Goal: Task Accomplishment & Management: Complete application form

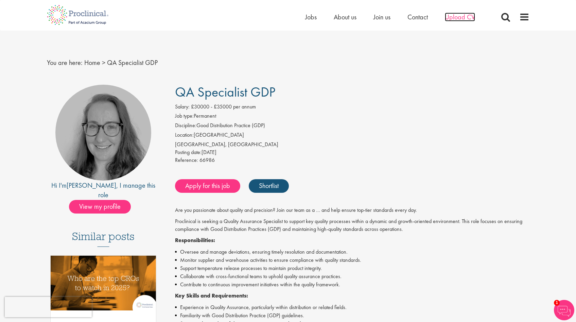
click at [457, 18] on span "Upload CV" at bounding box center [459, 17] width 30 height 9
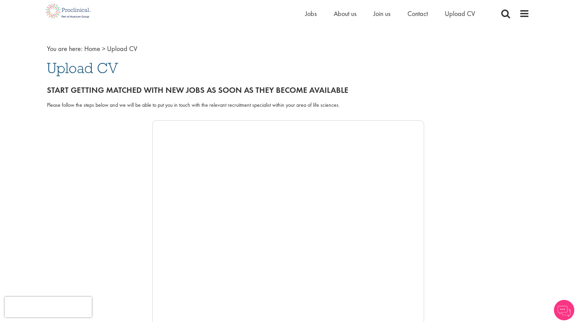
scroll to position [22, 0]
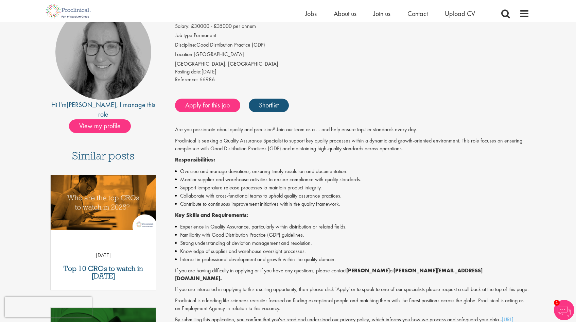
scroll to position [73, 0]
